Goal: Task Accomplishment & Management: Manage account settings

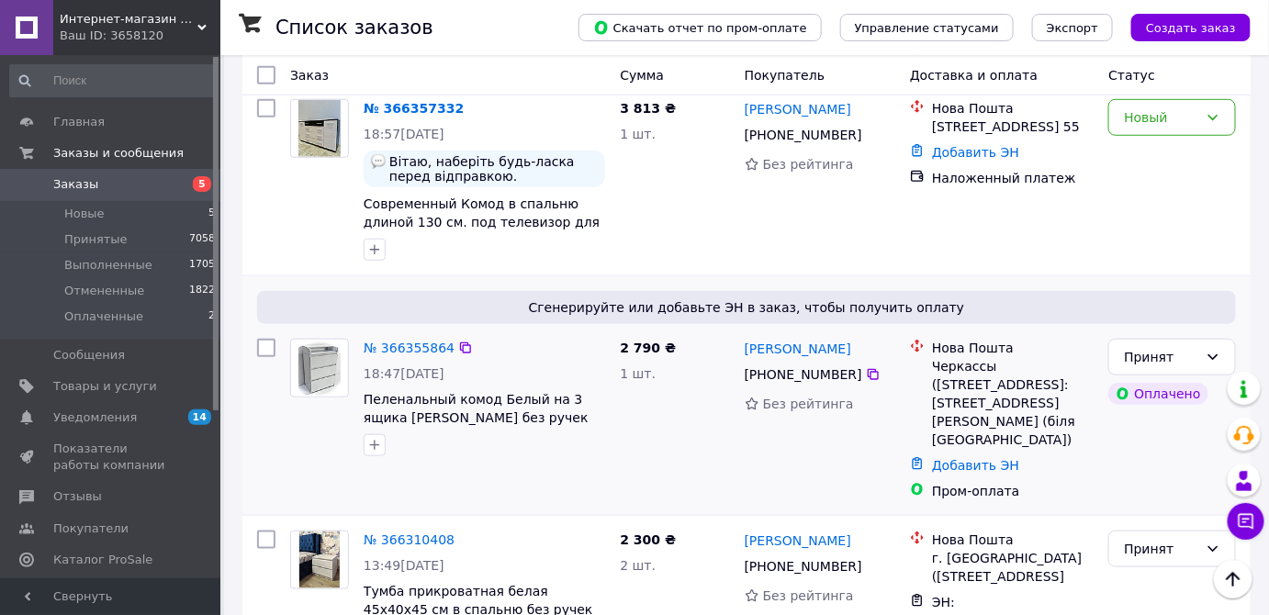
scroll to position [417, 0]
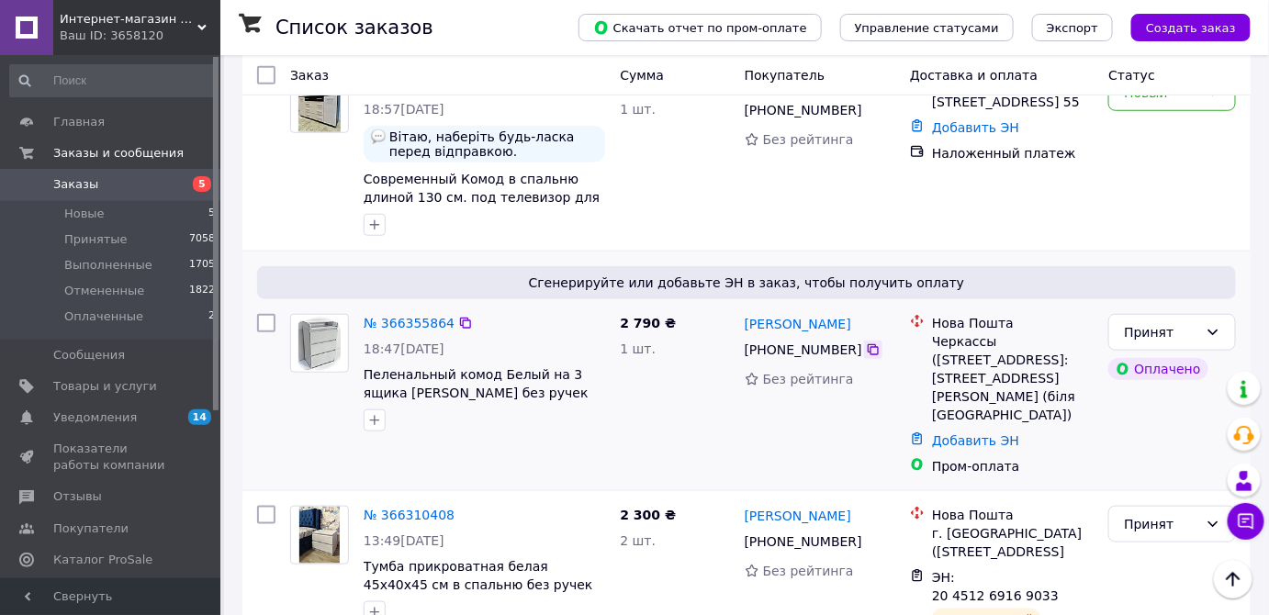
click at [867, 347] on icon at bounding box center [872, 349] width 11 height 11
click at [969, 433] on link "Добавить ЭН" at bounding box center [975, 440] width 87 height 15
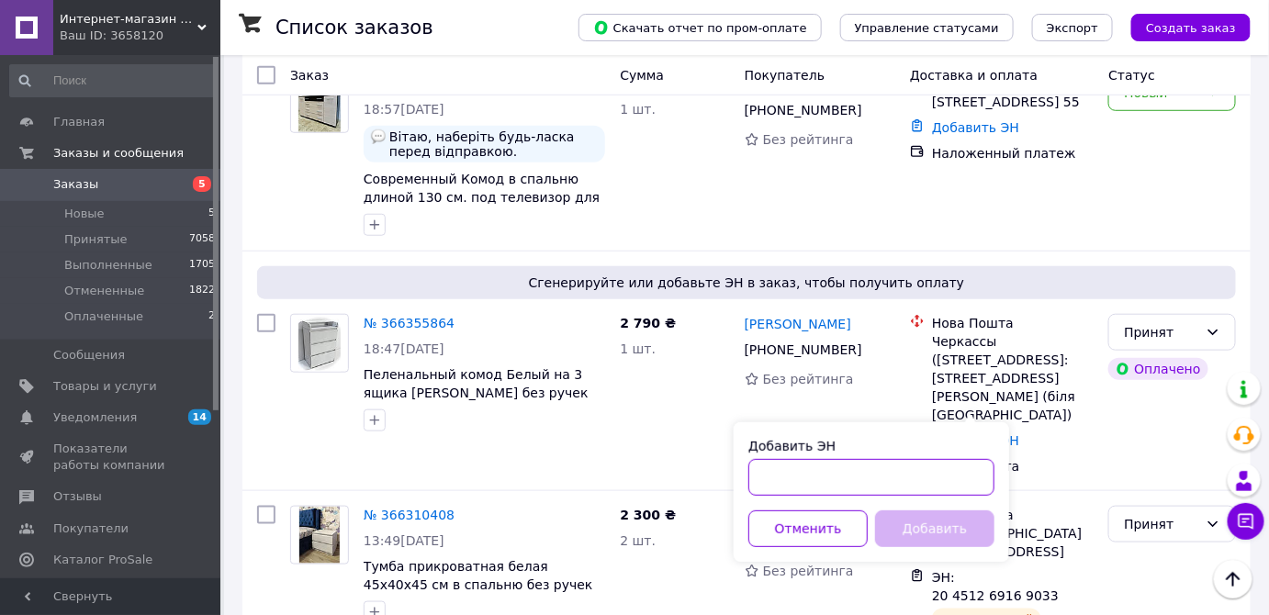
click at [947, 483] on input "Добавить ЭН" at bounding box center [871, 477] width 246 height 37
paste input "20451269274073"
type input "20451269274073"
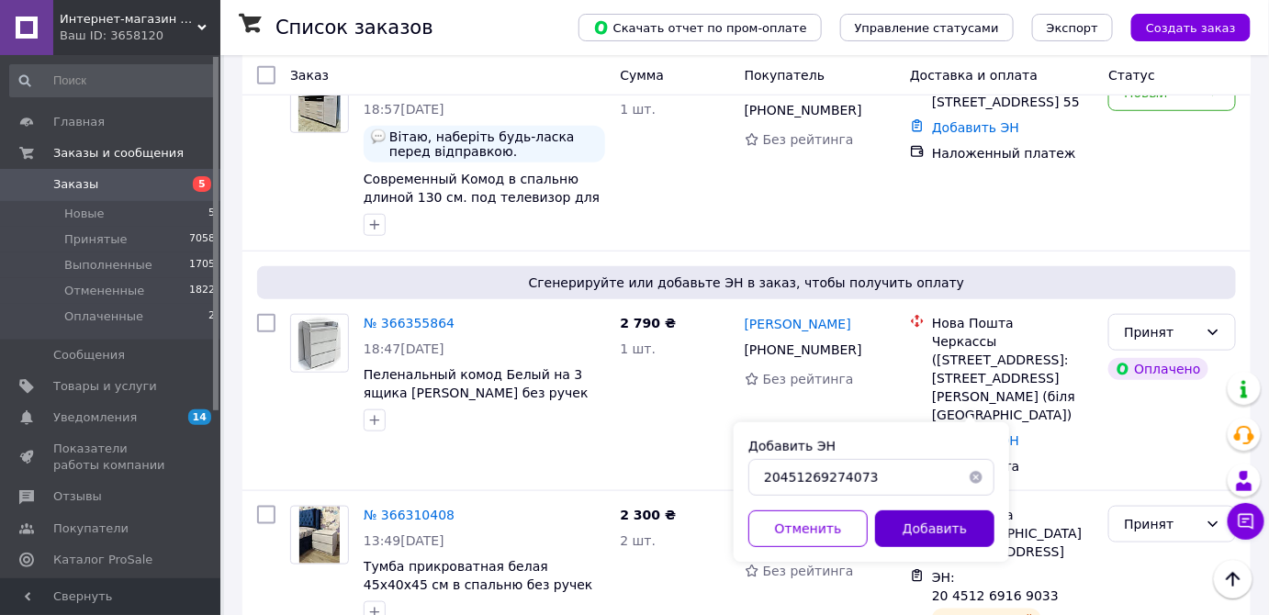
click at [934, 542] on button "Добавить" at bounding box center [934, 528] width 119 height 37
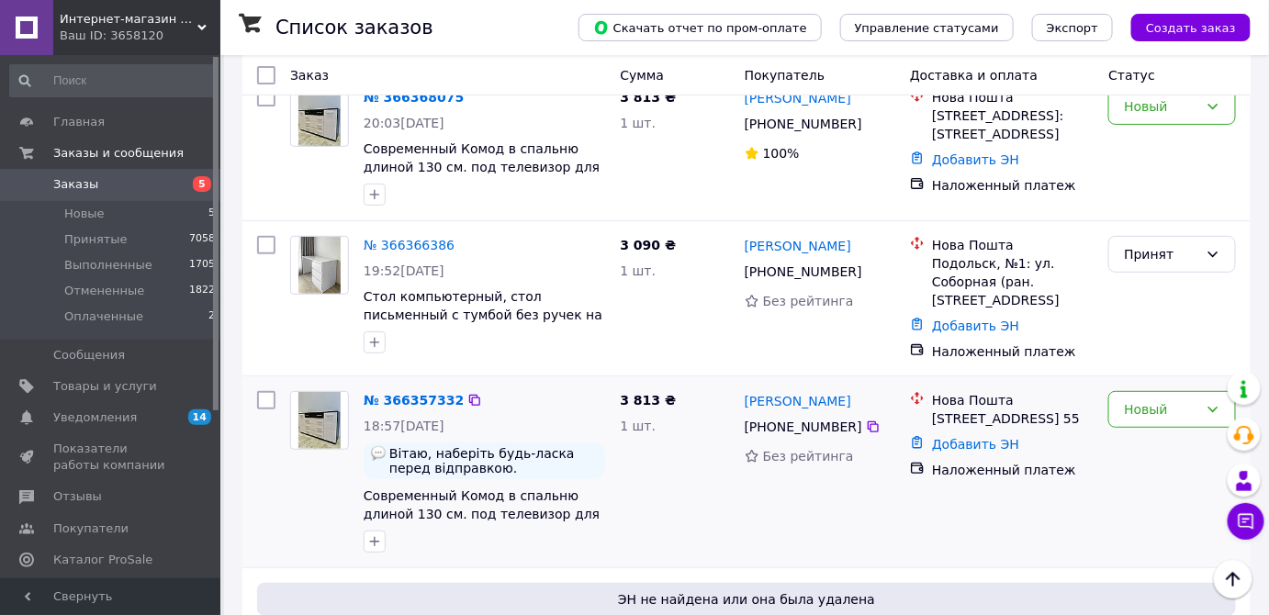
scroll to position [83, 0]
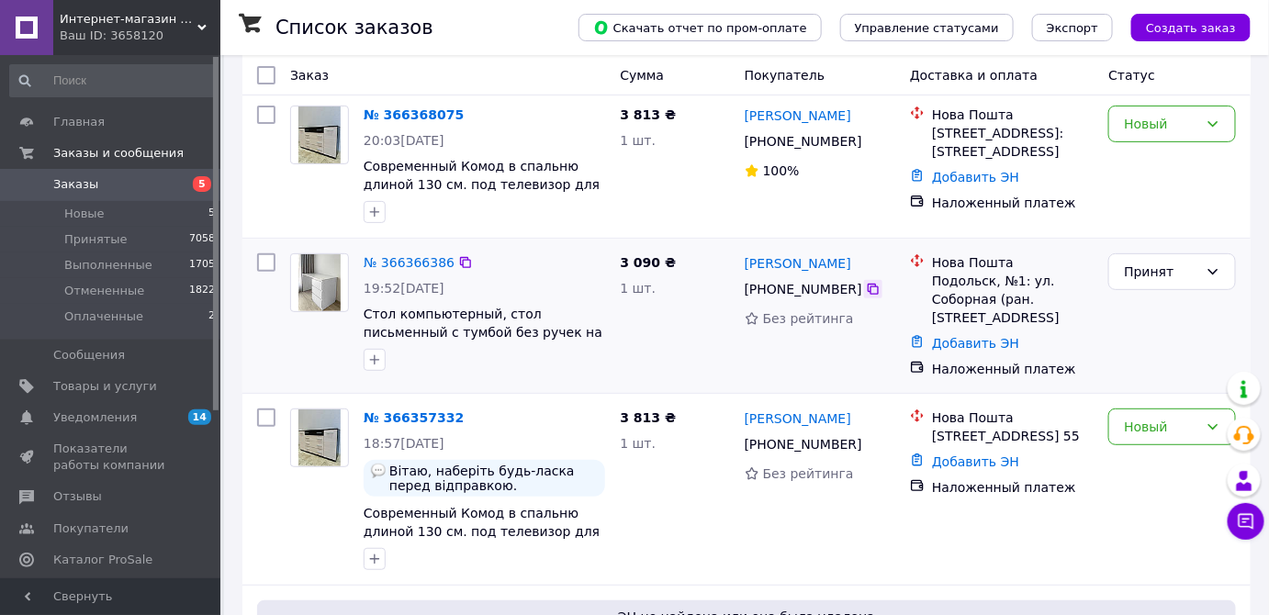
click at [866, 289] on icon at bounding box center [873, 289] width 15 height 15
click at [979, 343] on link "Добавить ЭН" at bounding box center [975, 343] width 87 height 15
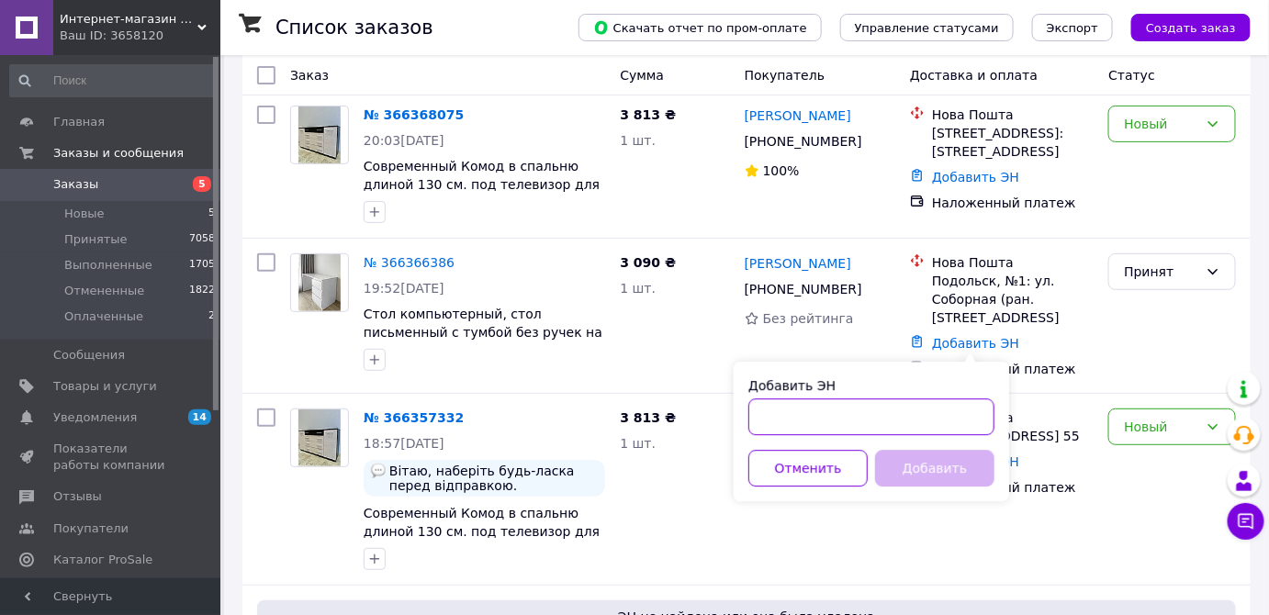
click at [937, 419] on input "Добавить ЭН" at bounding box center [871, 416] width 246 height 37
paste input "20451269274663"
type input "20451269274663"
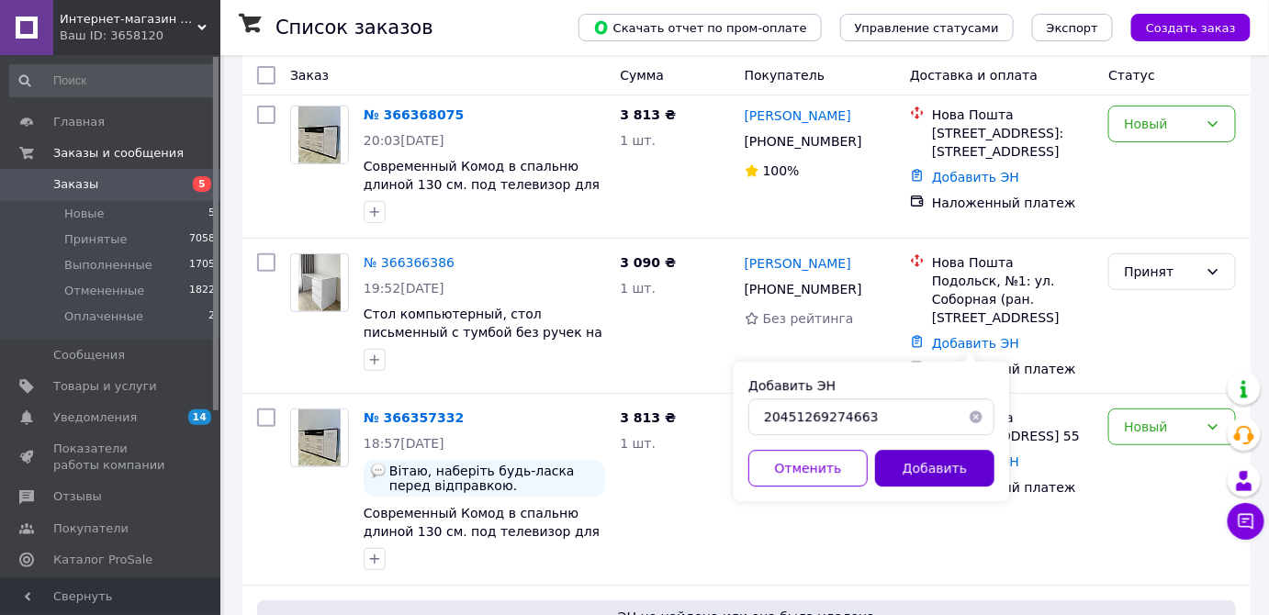
click at [947, 474] on button "Добавить" at bounding box center [934, 468] width 119 height 37
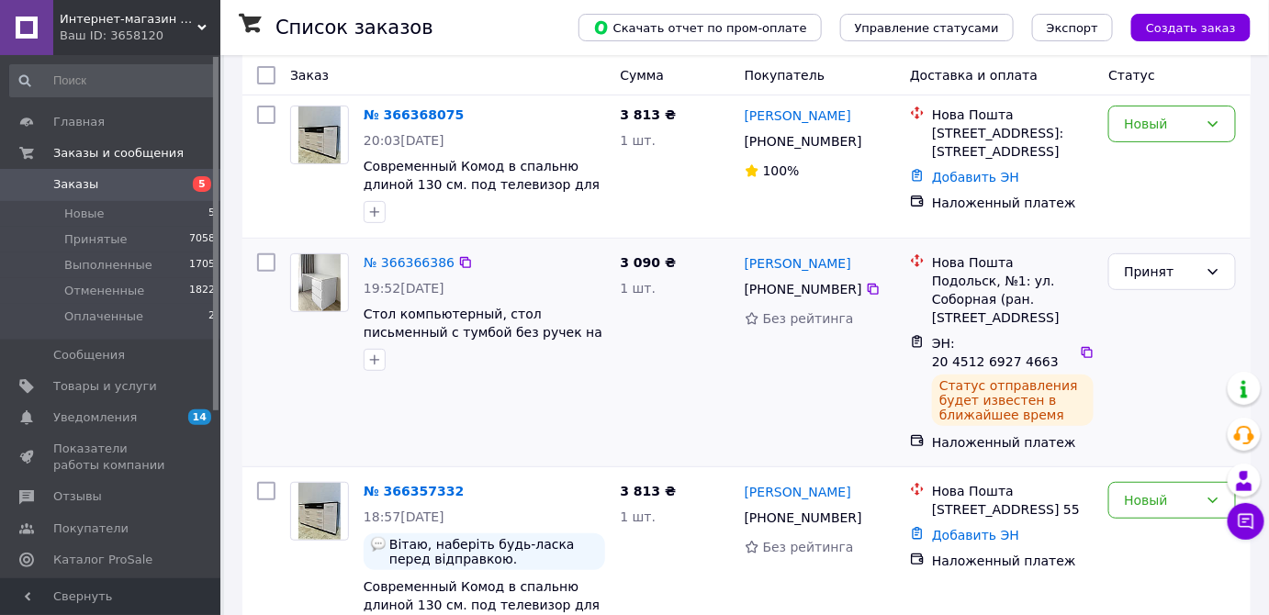
scroll to position [0, 0]
